Goal: Share content: Share content

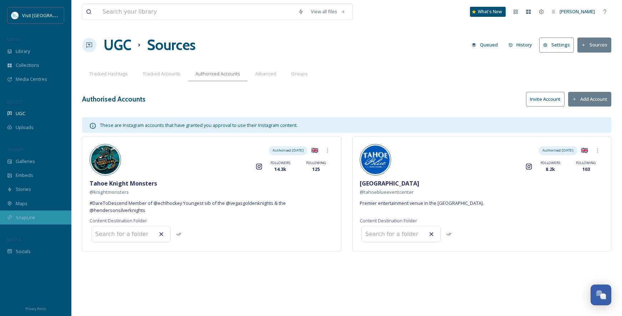
click at [33, 216] on span "SnapLink" at bounding box center [26, 217] width 20 height 7
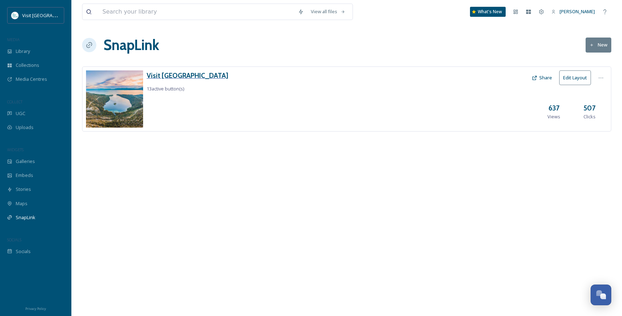
click at [175, 77] on h3 "Visit [GEOGRAPHIC_DATA]" at bounding box center [188, 75] width 82 height 10
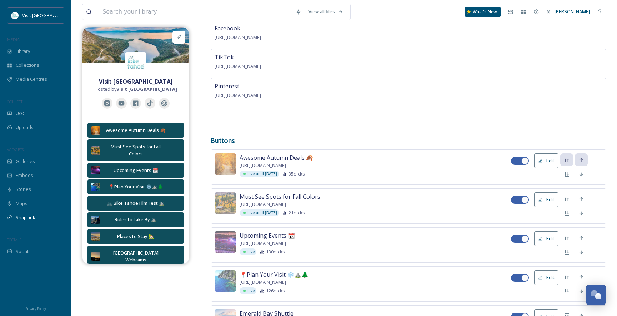
scroll to position [143, 0]
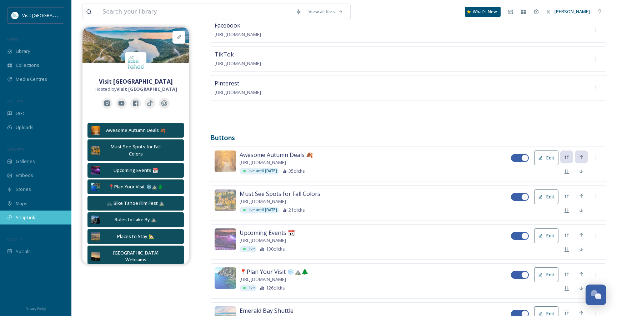
click at [11, 218] on icon at bounding box center [9, 217] width 5 height 5
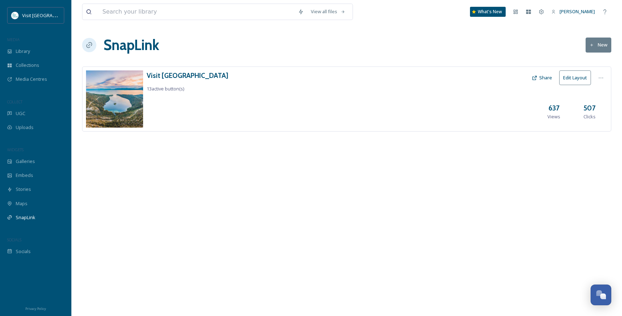
click at [537, 77] on icon at bounding box center [535, 78] width 6 height 6
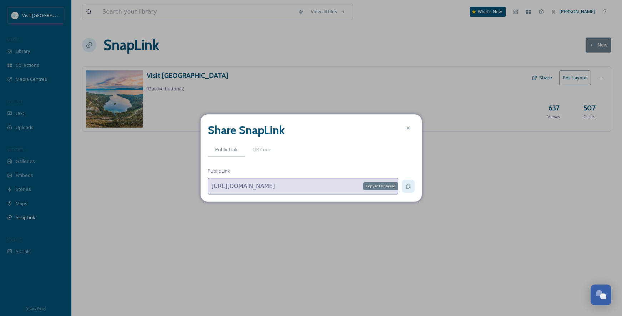
click at [411, 186] on icon at bounding box center [409, 186] width 6 height 6
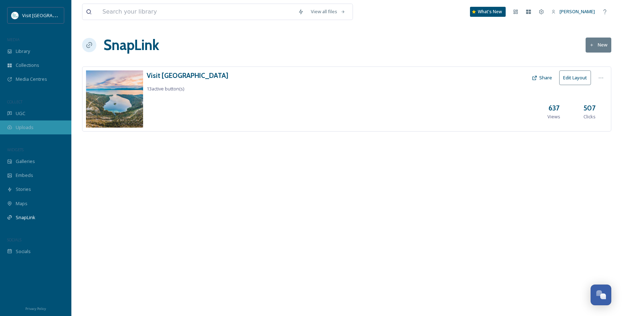
click at [20, 128] on span "Uploads" at bounding box center [25, 127] width 18 height 7
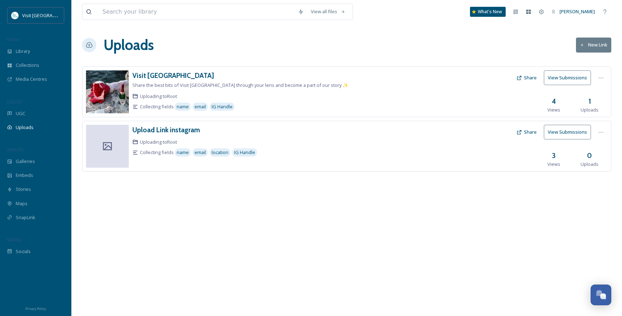
drag, startPoint x: 530, startPoint y: 77, endPoint x: 534, endPoint y: 77, distance: 4.0
click at [534, 77] on button "Share" at bounding box center [526, 78] width 27 height 14
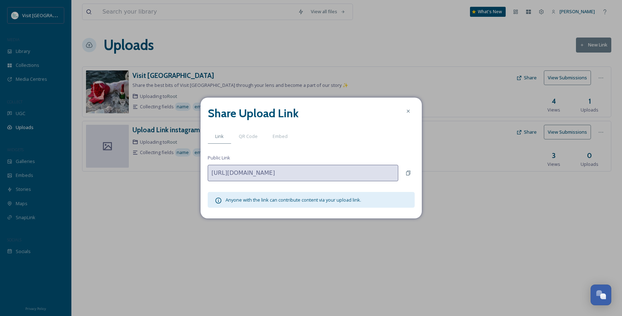
click at [102, 172] on div "Share Upload Link Link QR Code Embed Public Link [URL][DOMAIN_NAME] Anyone with…" at bounding box center [311, 158] width 622 height 316
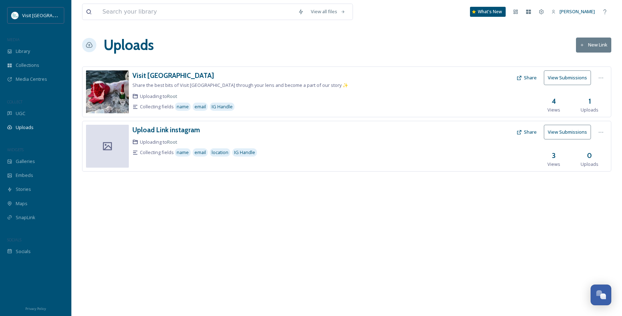
click at [534, 134] on button "Share" at bounding box center [526, 132] width 27 height 14
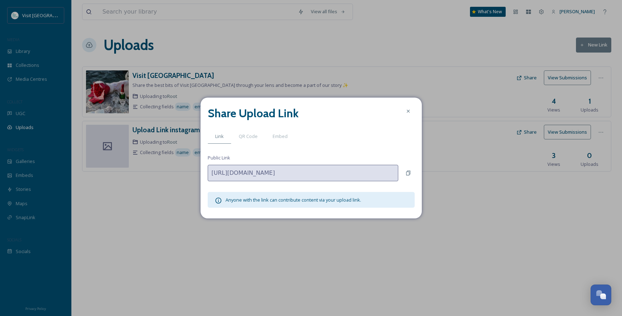
click at [110, 156] on div "Share Upload Link Link QR Code Embed Public Link [URL][DOMAIN_NAME] Anyone with…" at bounding box center [311, 158] width 622 height 316
click at [411, 111] on div at bounding box center [408, 111] width 13 height 13
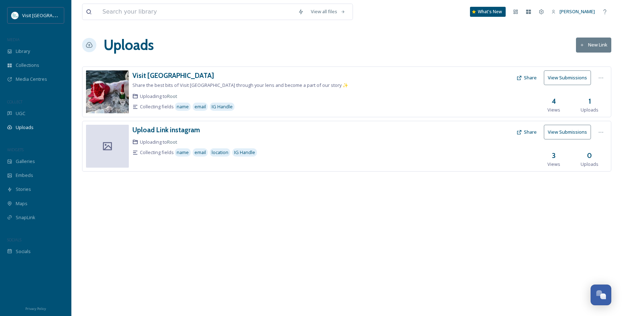
click at [524, 79] on button "Share" at bounding box center [526, 78] width 27 height 14
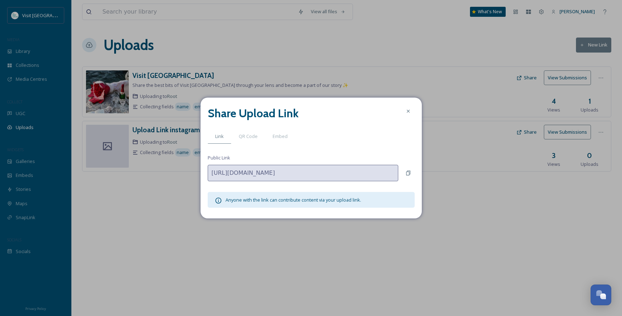
click at [145, 167] on div "Share Upload Link Link QR Code Embed Public Link [URL][DOMAIN_NAME] Anyone with…" at bounding box center [311, 158] width 622 height 316
click at [410, 111] on icon at bounding box center [409, 111] width 6 height 6
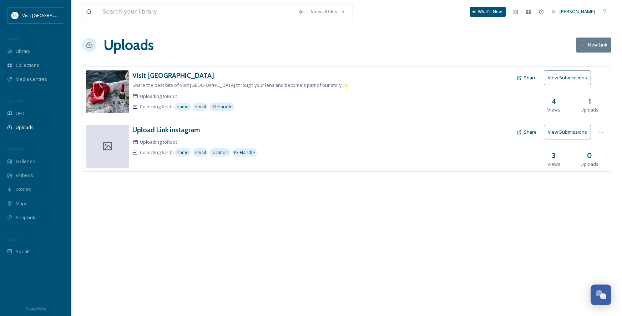
click at [526, 132] on button "Share" at bounding box center [526, 132] width 27 height 14
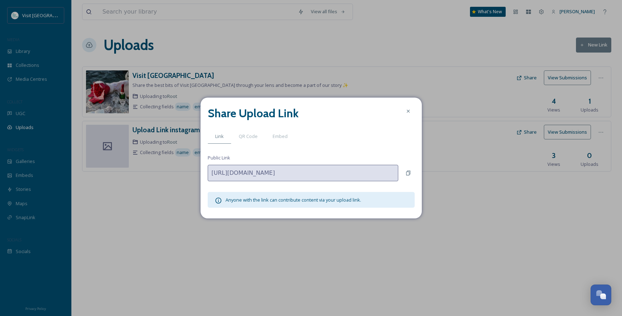
click at [114, 178] on div "Share Upload Link Link QR Code Embed Public Link [URL][DOMAIN_NAME] Anyone with…" at bounding box center [311, 158] width 622 height 316
click at [406, 111] on icon at bounding box center [409, 111] width 6 height 6
